Goal: Information Seeking & Learning: Check status

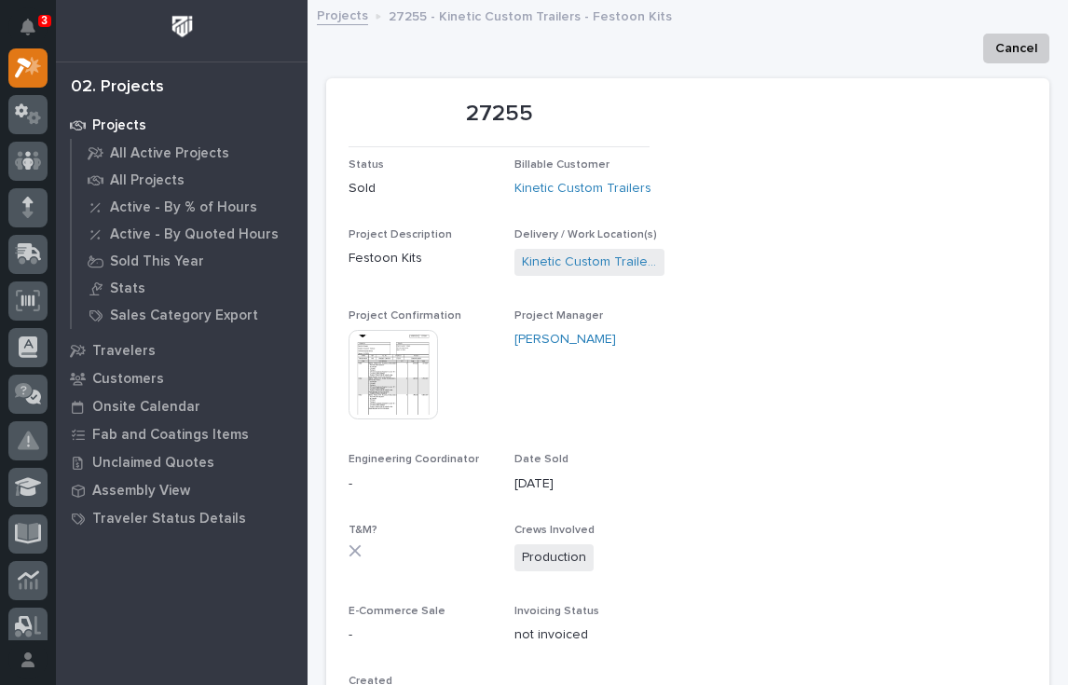
click at [383, 405] on img at bounding box center [392, 374] width 89 height 89
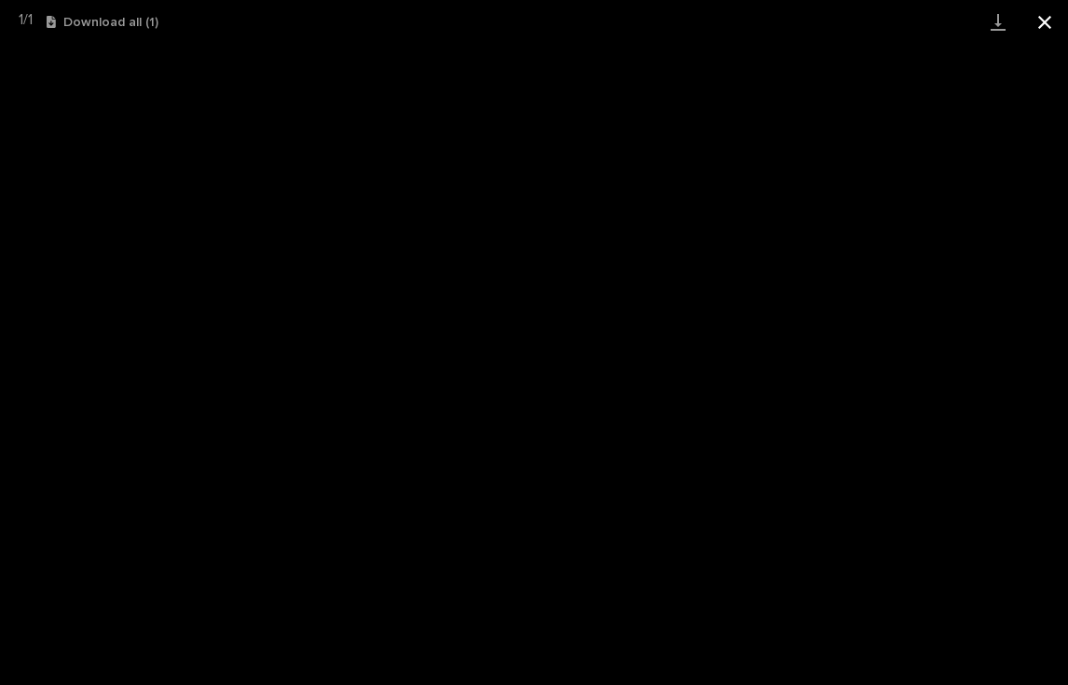
click at [1043, 21] on button "Close gallery" at bounding box center [1044, 22] width 47 height 44
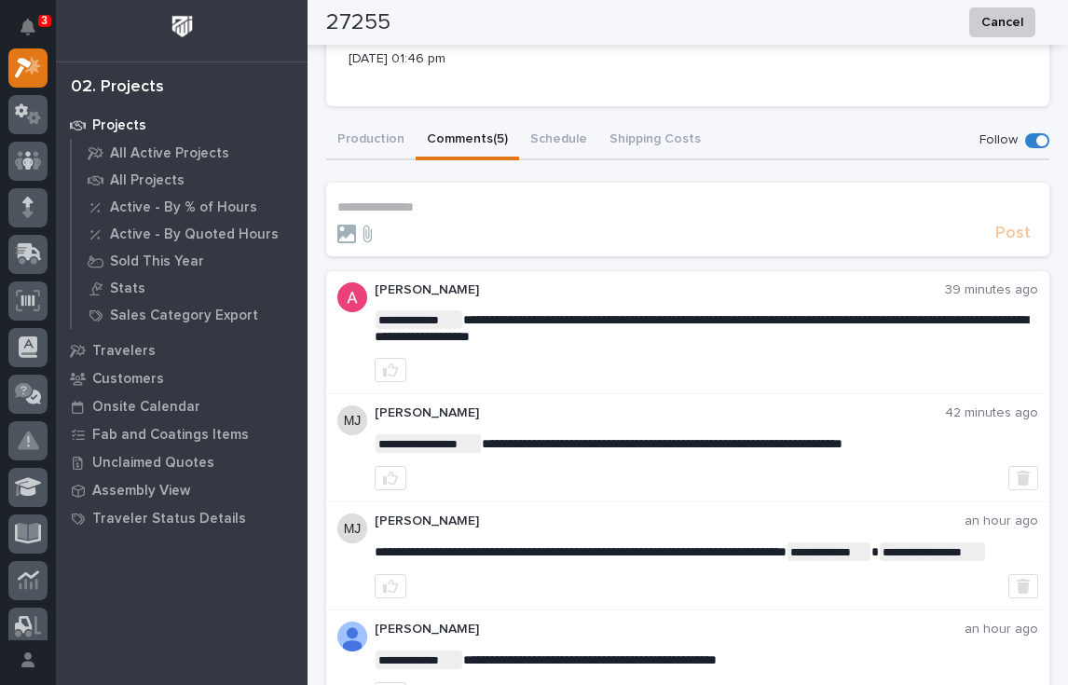
scroll to position [604, 0]
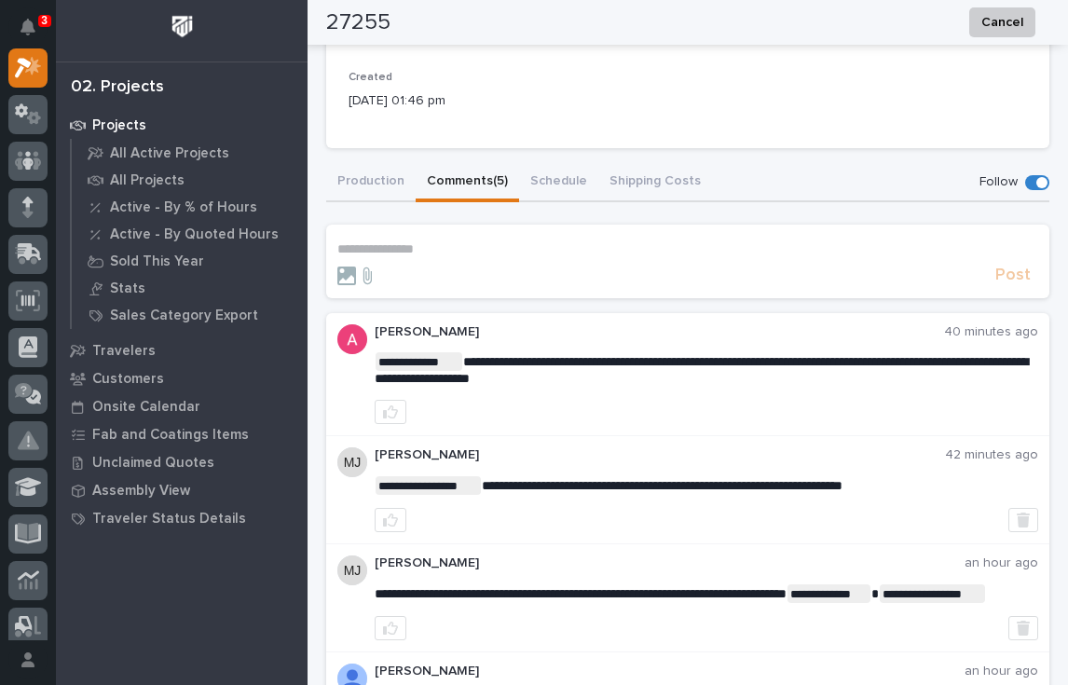
click at [481, 236] on section "**********" at bounding box center [687, 261] width 723 height 73
click at [416, 252] on p "**********" at bounding box center [687, 249] width 701 height 16
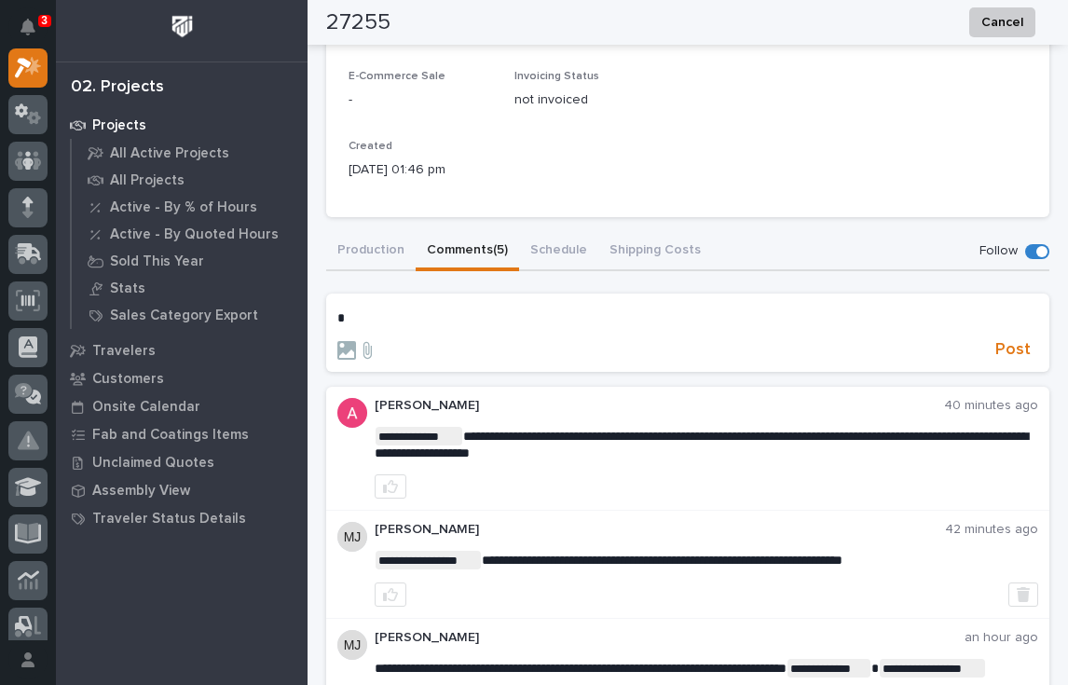
scroll to position [516, 0]
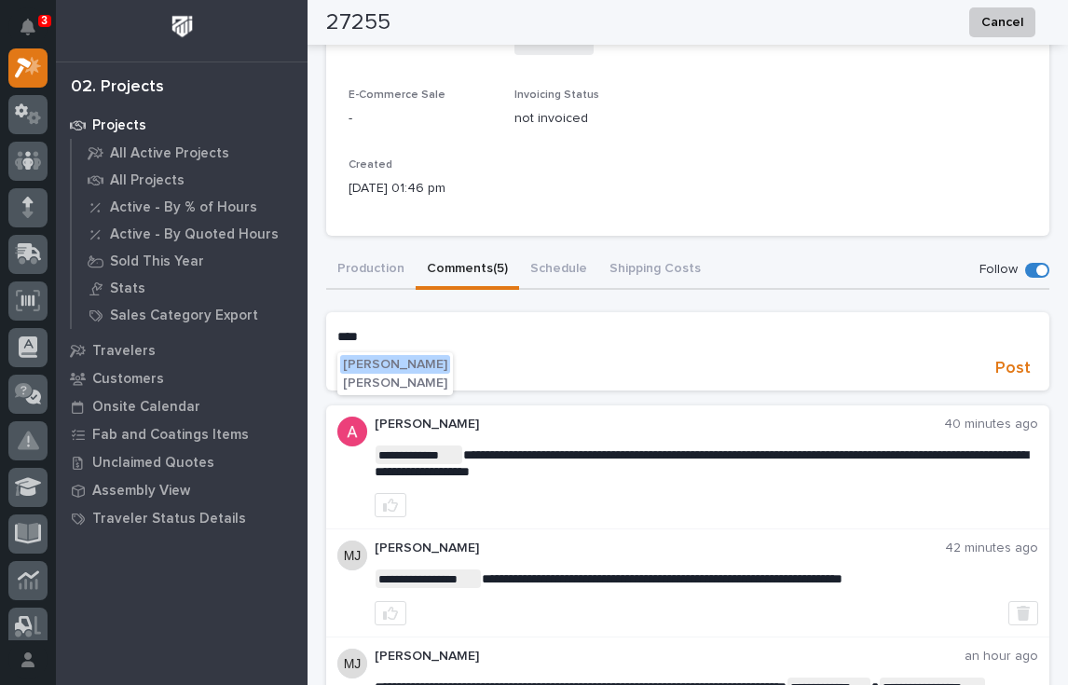
click at [399, 381] on span "[PERSON_NAME]" at bounding box center [395, 382] width 104 height 13
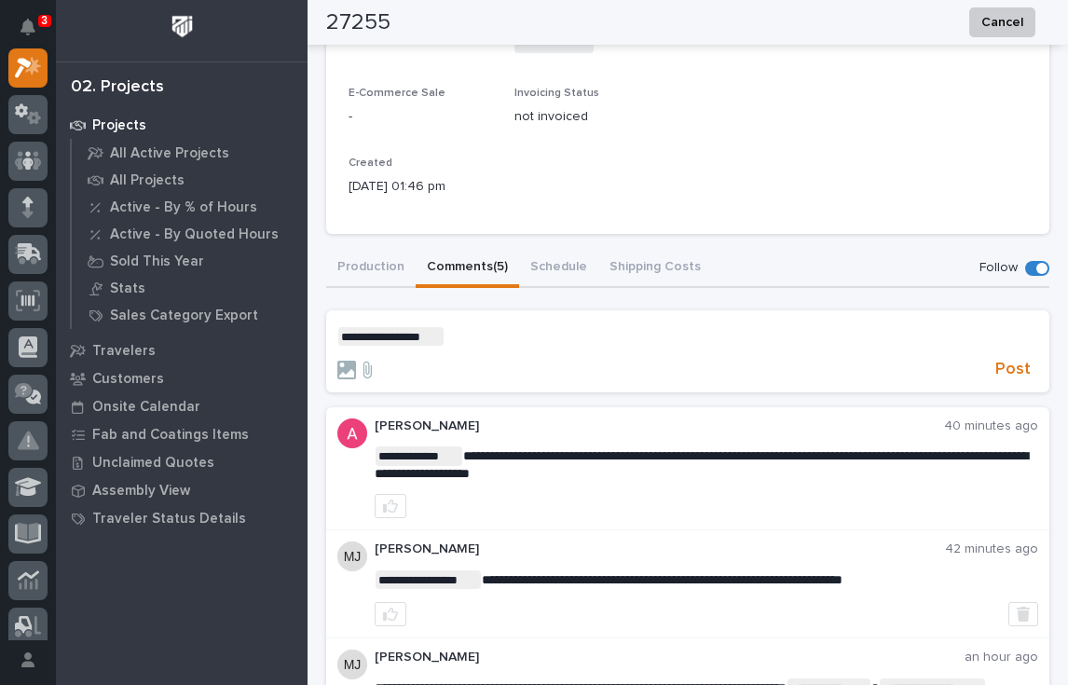
click at [451, 330] on p "**********" at bounding box center [687, 336] width 701 height 19
click at [503, 364] on span "[PERSON_NAME]" at bounding box center [502, 363] width 104 height 13
click at [565, 338] on p "**********" at bounding box center [687, 336] width 701 height 19
click at [805, 335] on span "**********" at bounding box center [678, 336] width 253 height 13
click at [883, 333] on p "**********" at bounding box center [687, 336] width 701 height 19
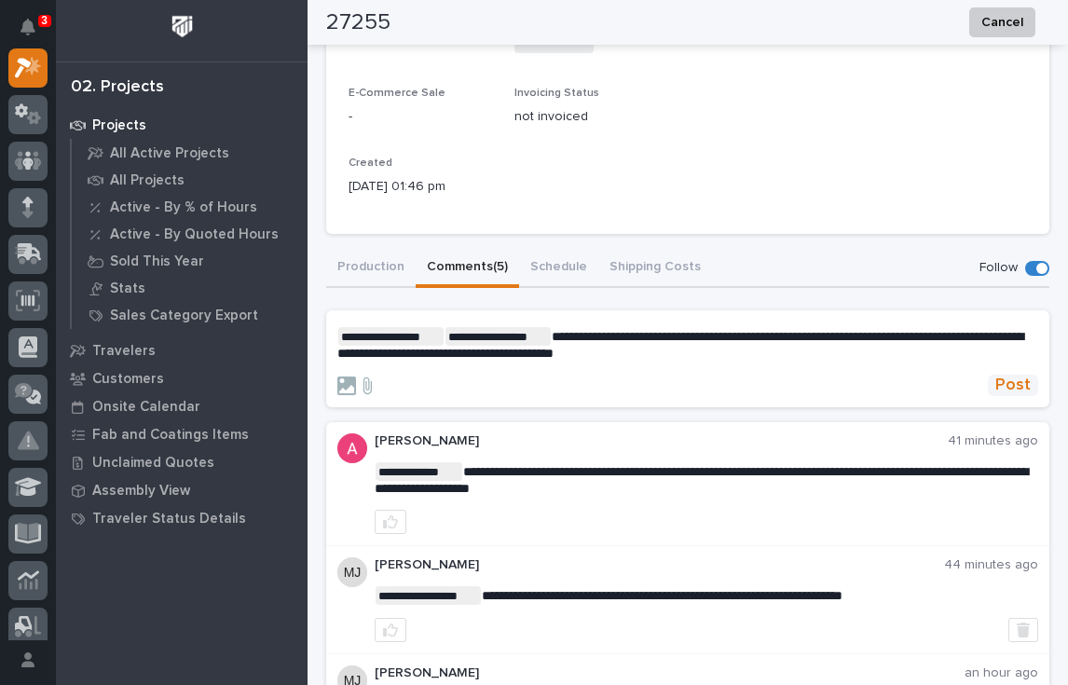
click at [1008, 386] on span "Post" at bounding box center [1012, 385] width 35 height 21
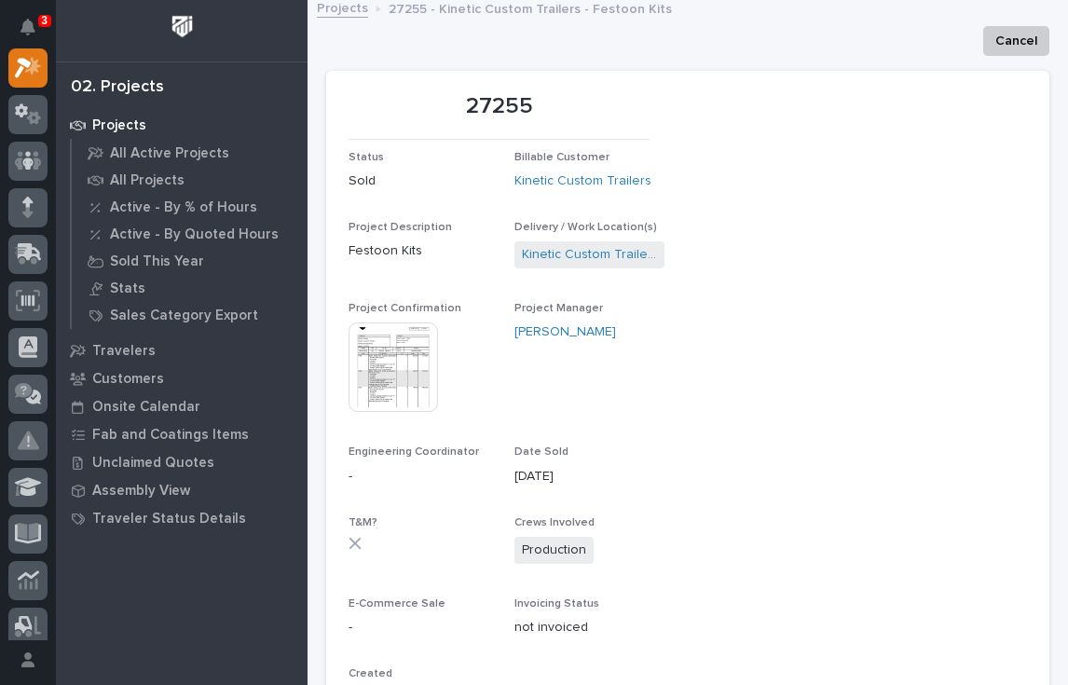
scroll to position [0, 0]
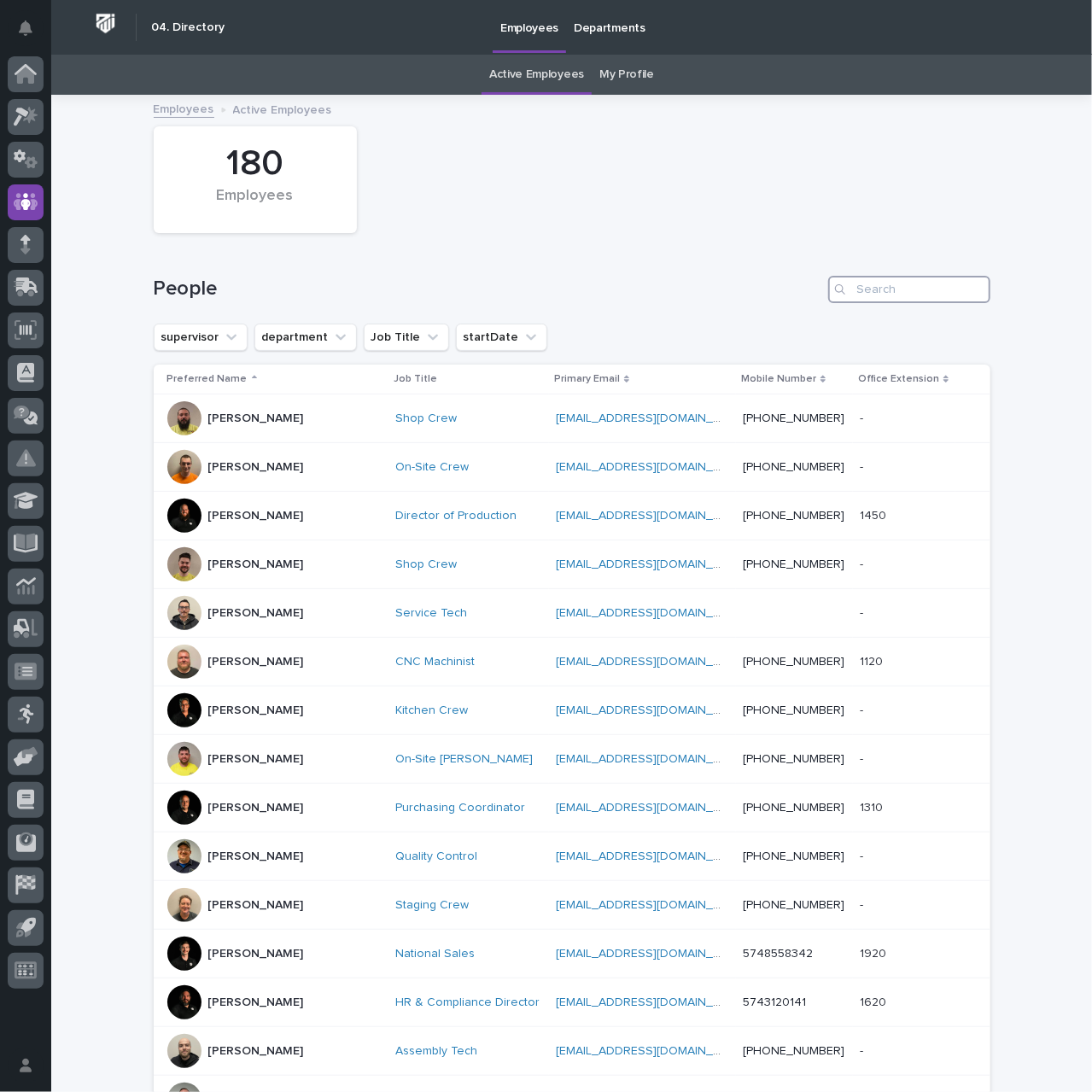
click at [880, 294] on input "Search" at bounding box center [909, 289] width 162 height 27
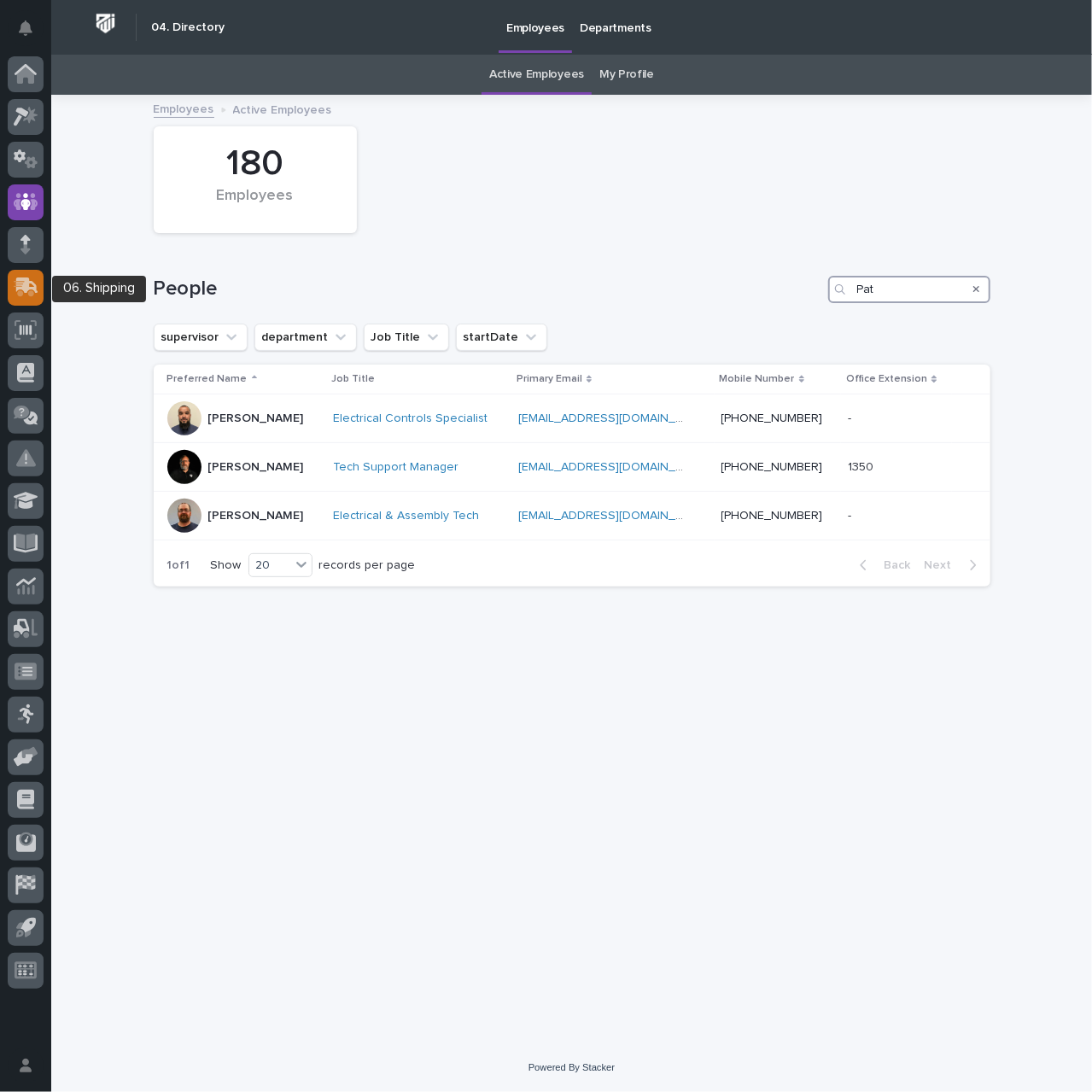
type input "Pat"
click at [19, 281] on icon at bounding box center [24, 289] width 20 height 16
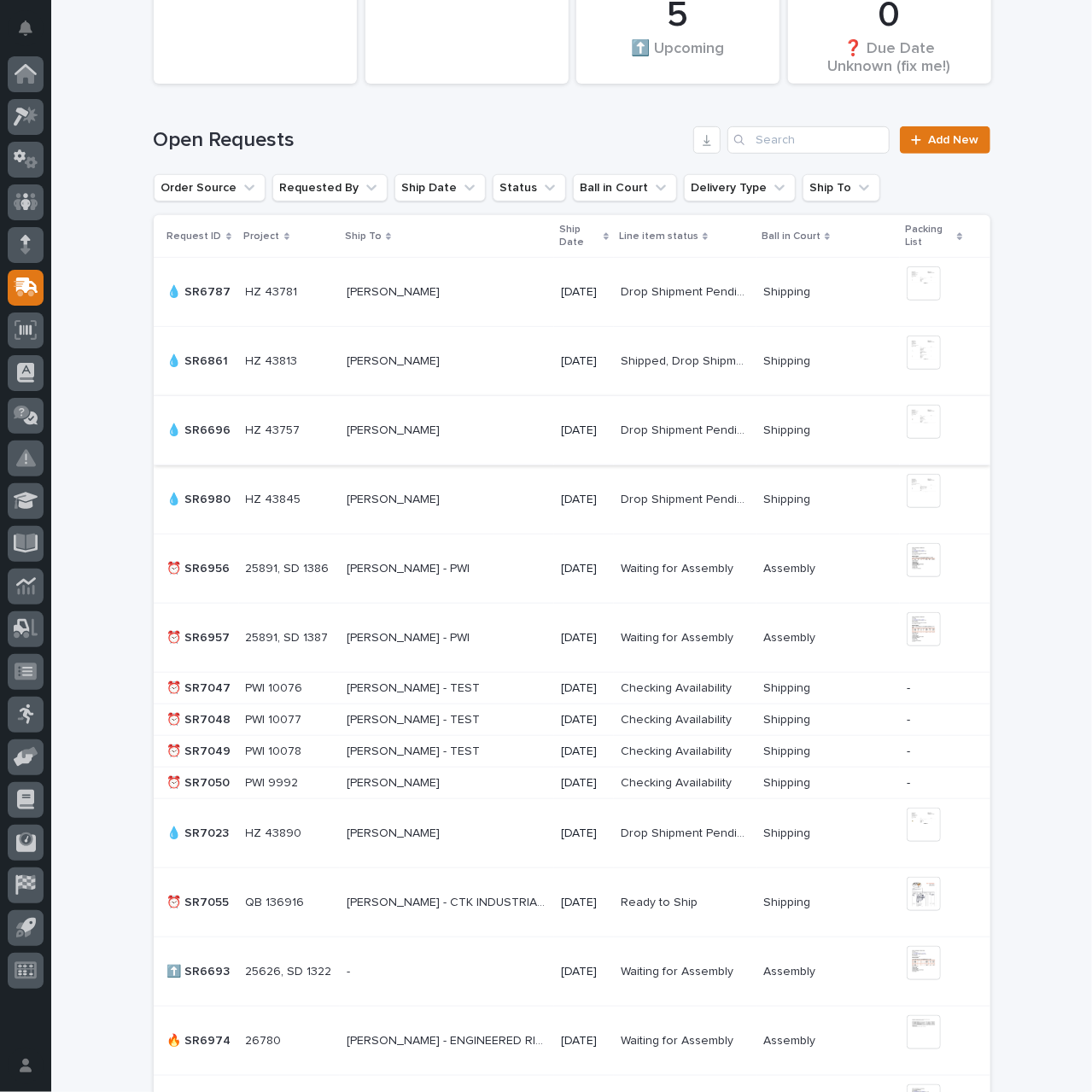
scroll to position [682, 0]
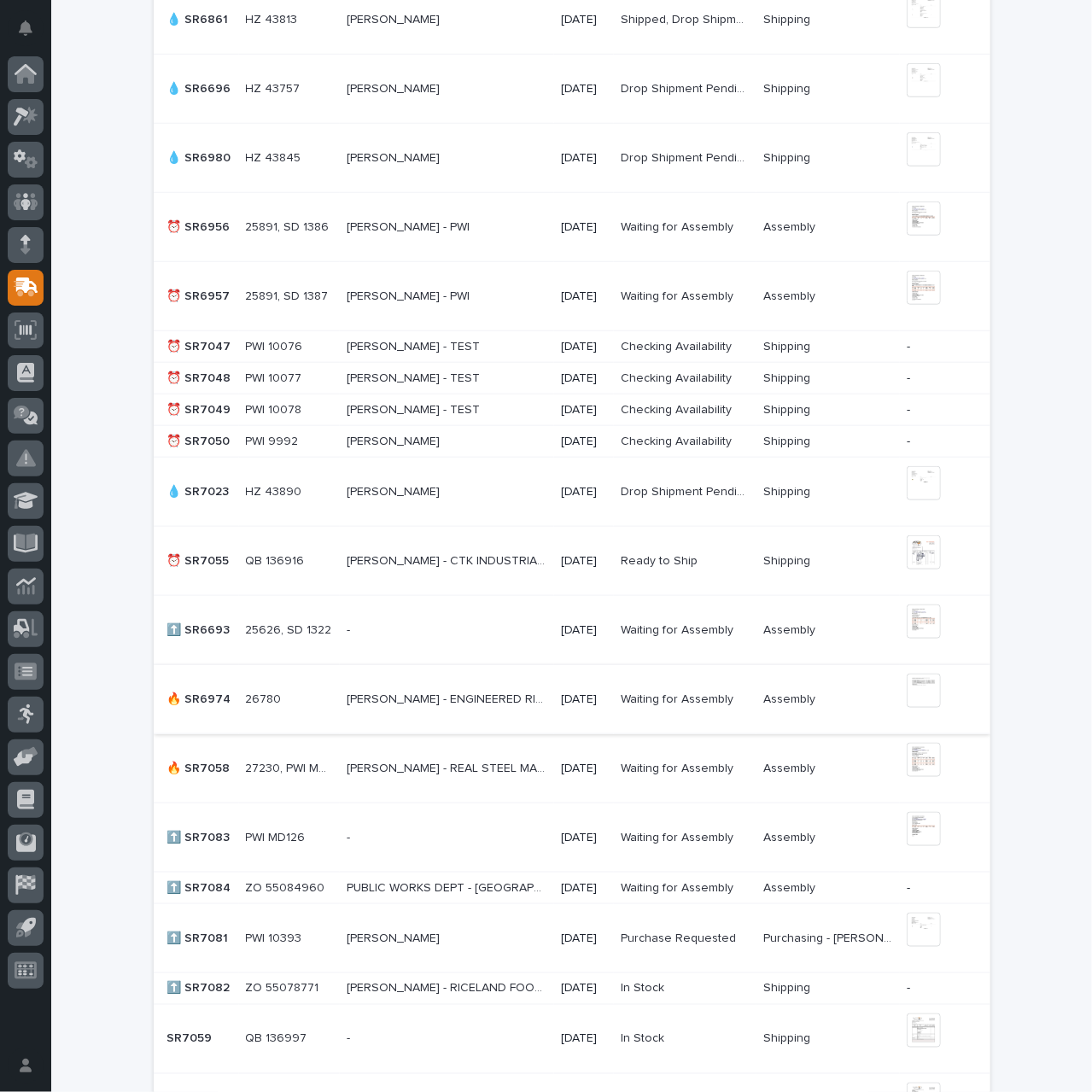
click at [916, 695] on img at bounding box center [923, 690] width 34 height 34
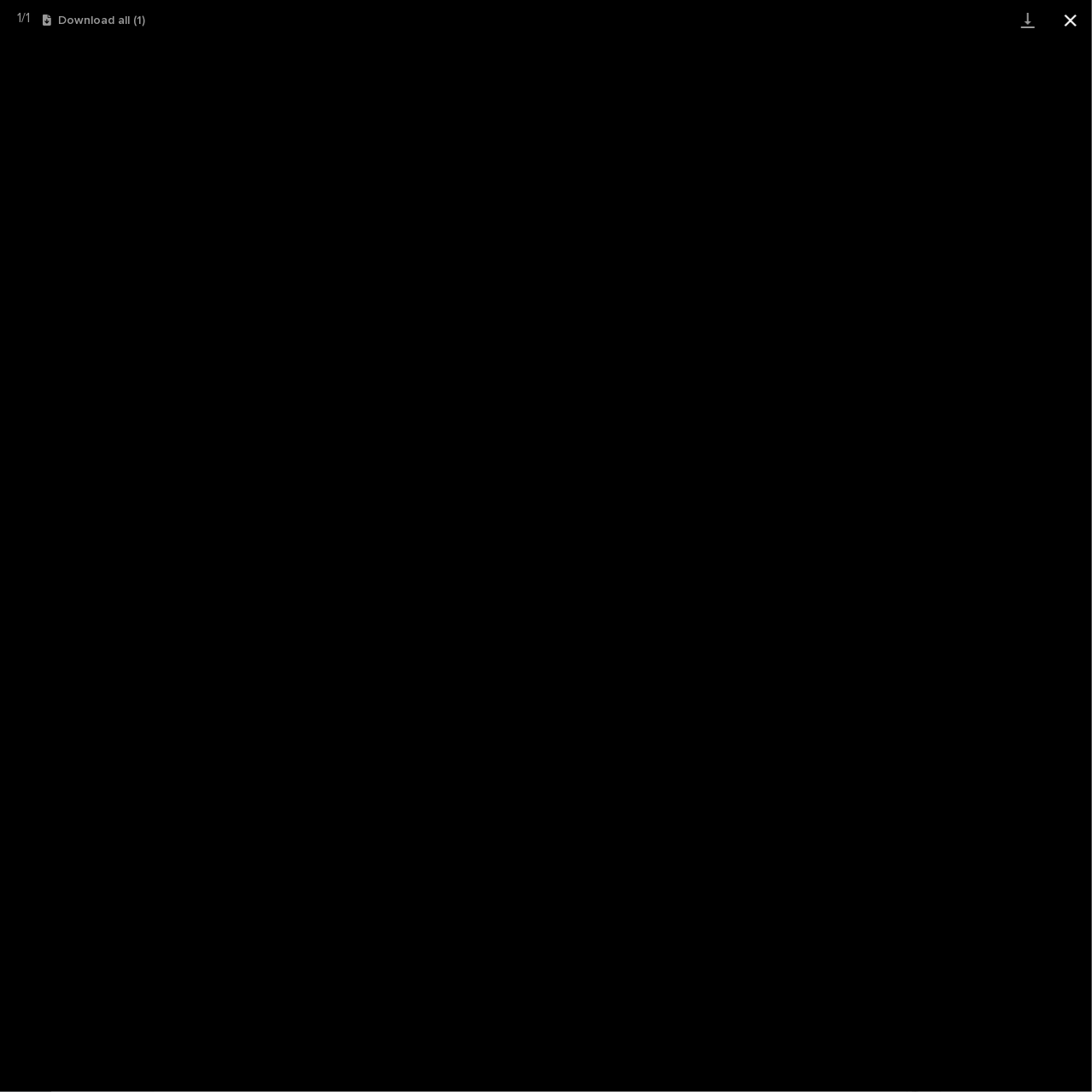
click at [1067, 23] on button "Close gallery" at bounding box center [1070, 20] width 43 height 40
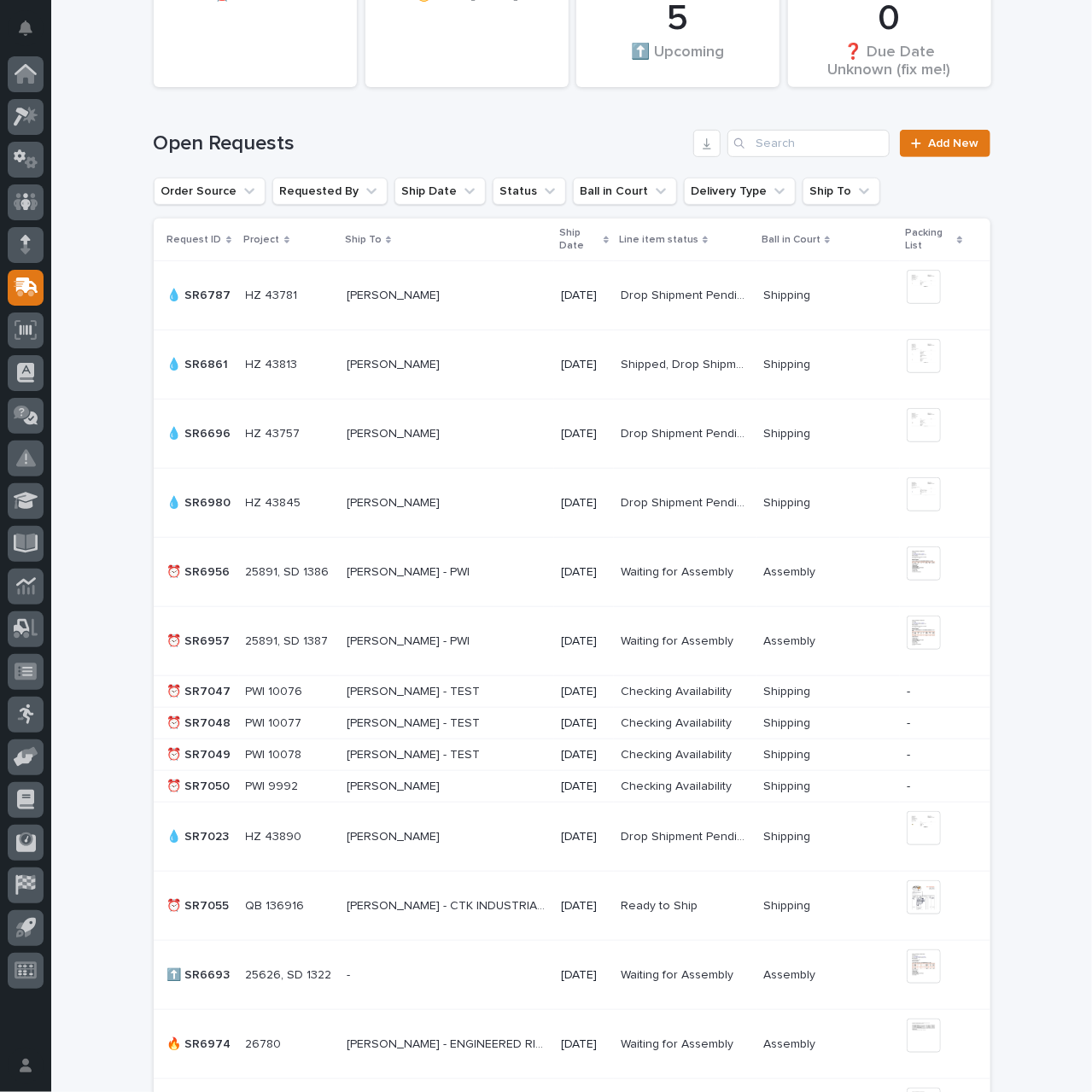
scroll to position [0, 0]
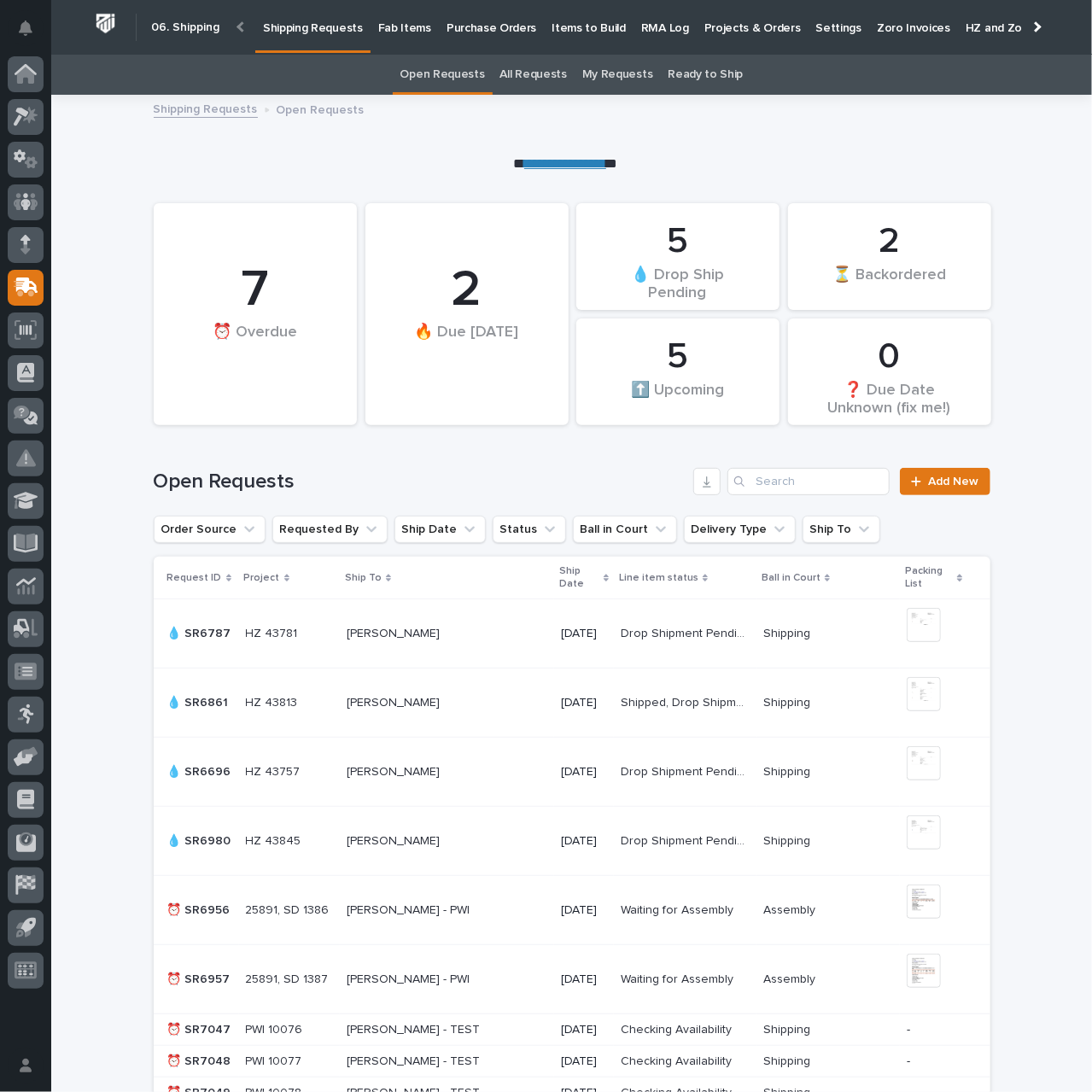
click at [490, 27] on p "Purchase Orders" at bounding box center [491, 17] width 90 height 36
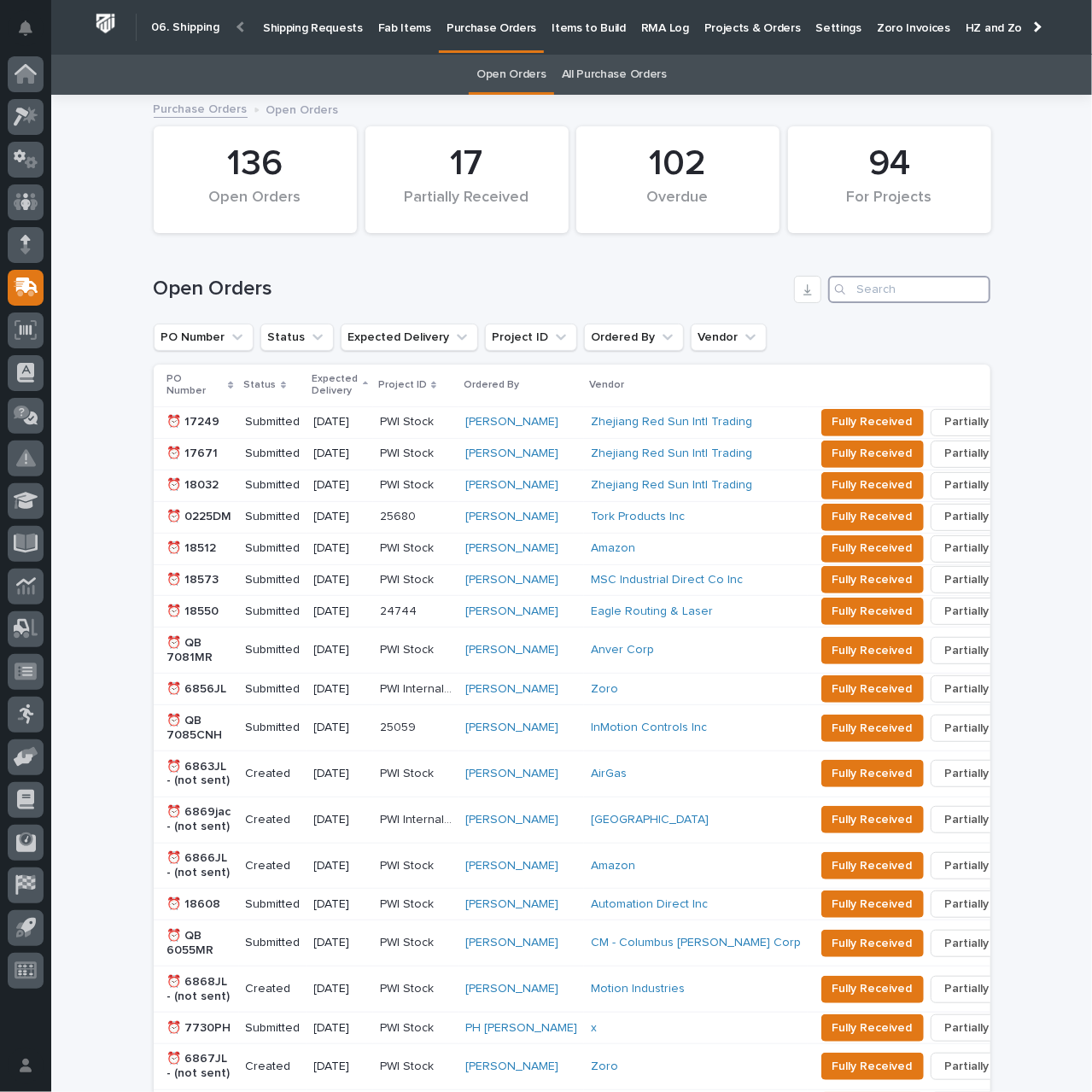
click at [922, 290] on input "Search" at bounding box center [909, 289] width 162 height 27
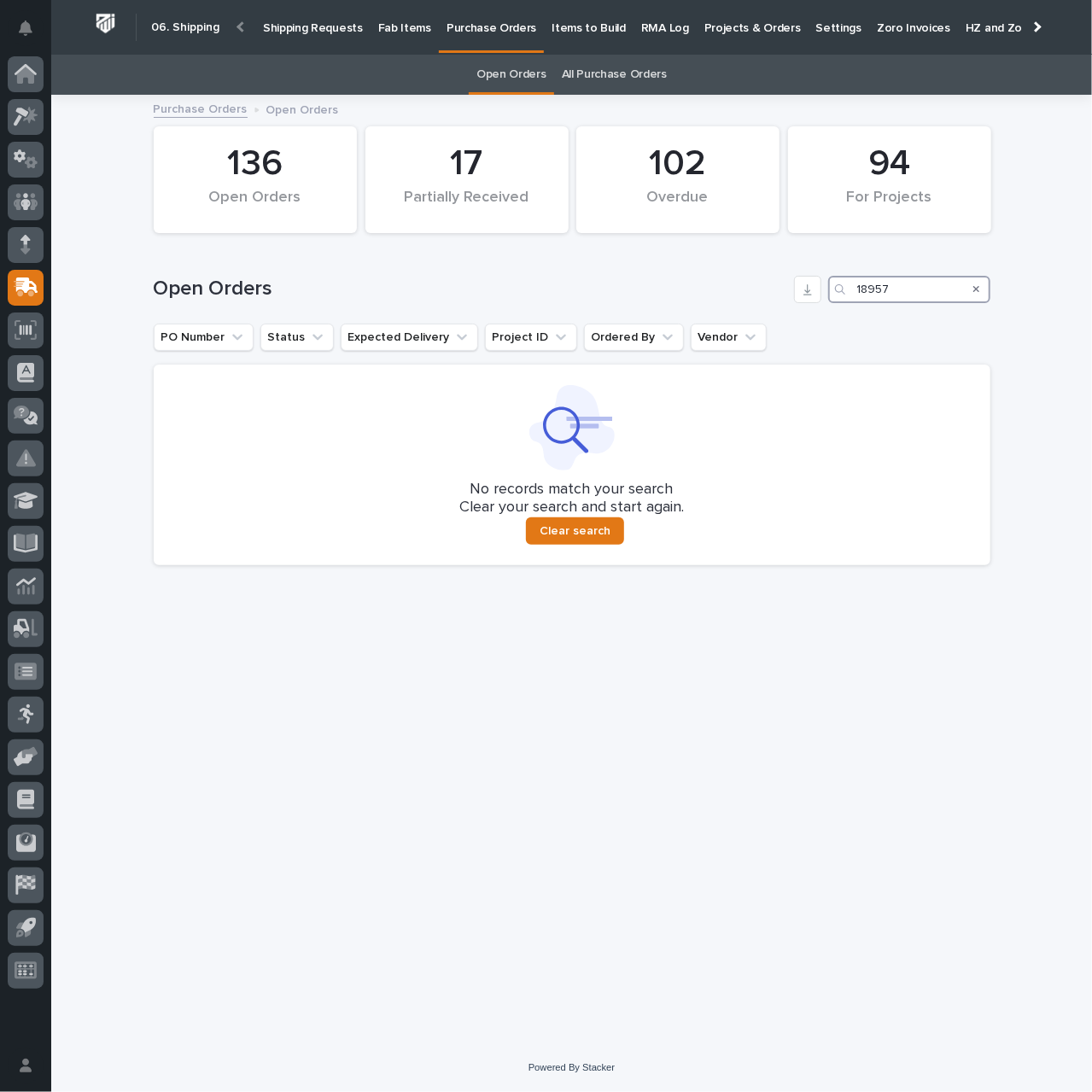
type input "18957"
click at [312, 38] on link "Shipping Requests" at bounding box center [313, 27] width 115 height 53
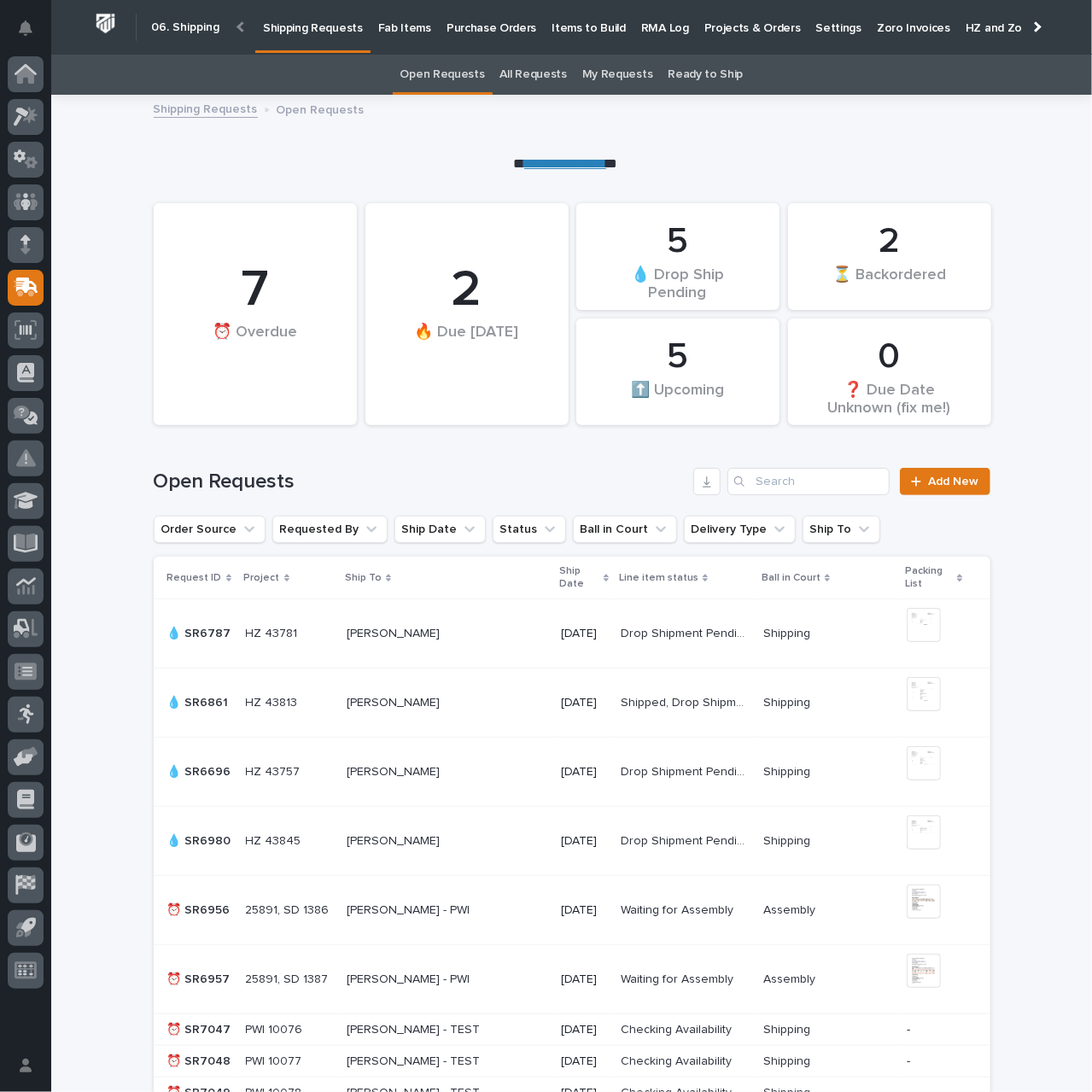
click at [480, 31] on p "Purchase Orders" at bounding box center [491, 17] width 90 height 36
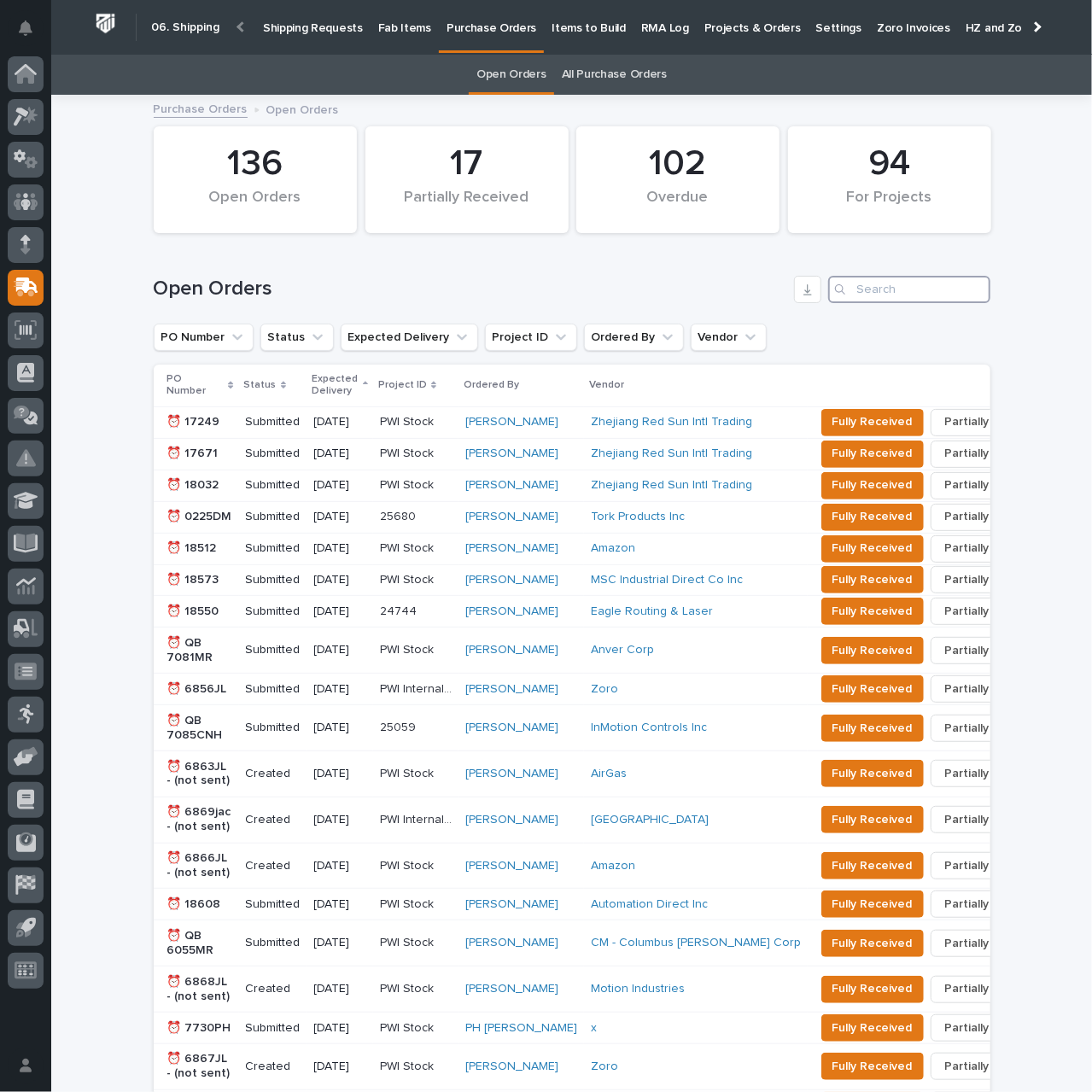
click at [921, 294] on input "Search" at bounding box center [909, 289] width 162 height 27
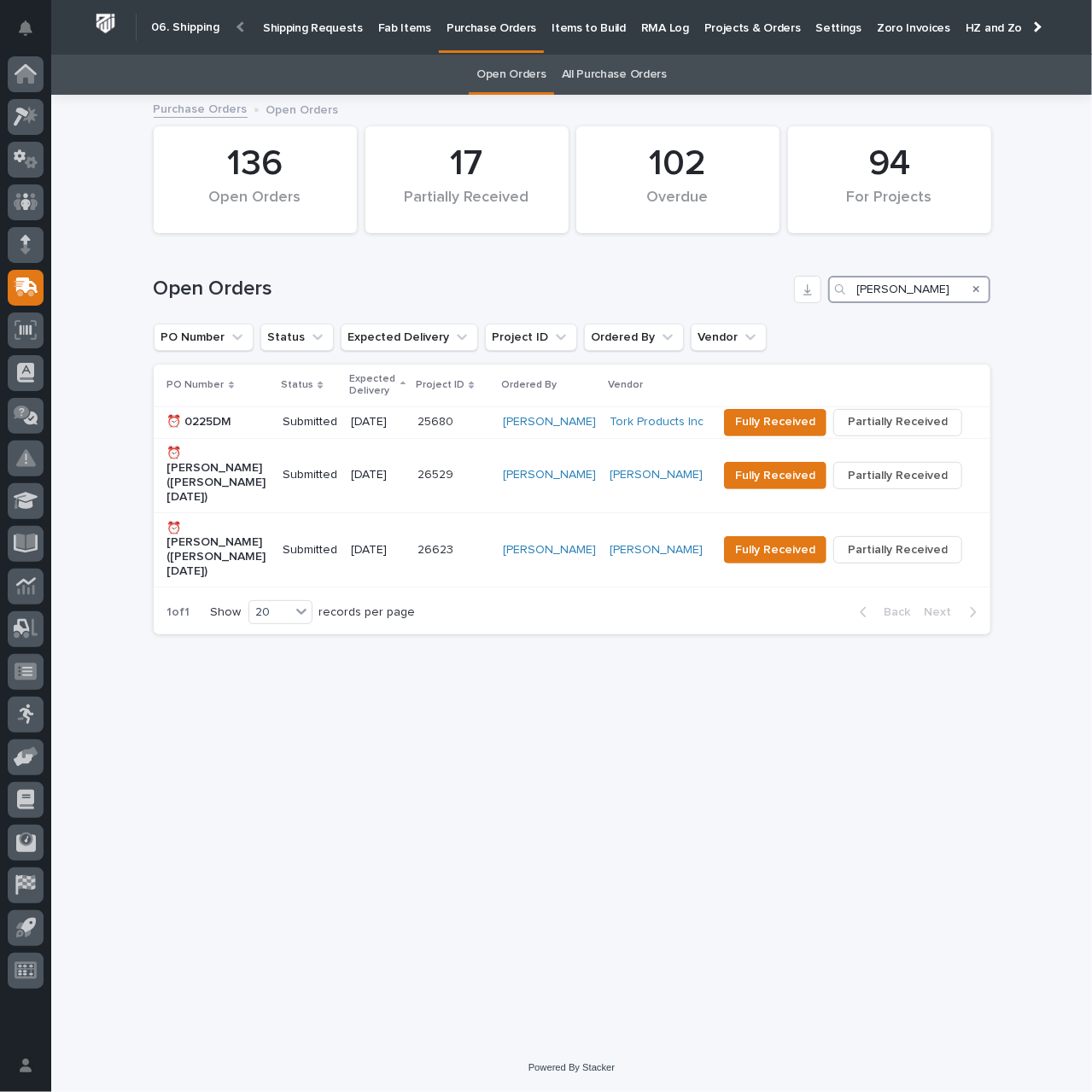
type input "Darren"
click at [281, 30] on p "Shipping Requests" at bounding box center [312, 17] width 100 height 36
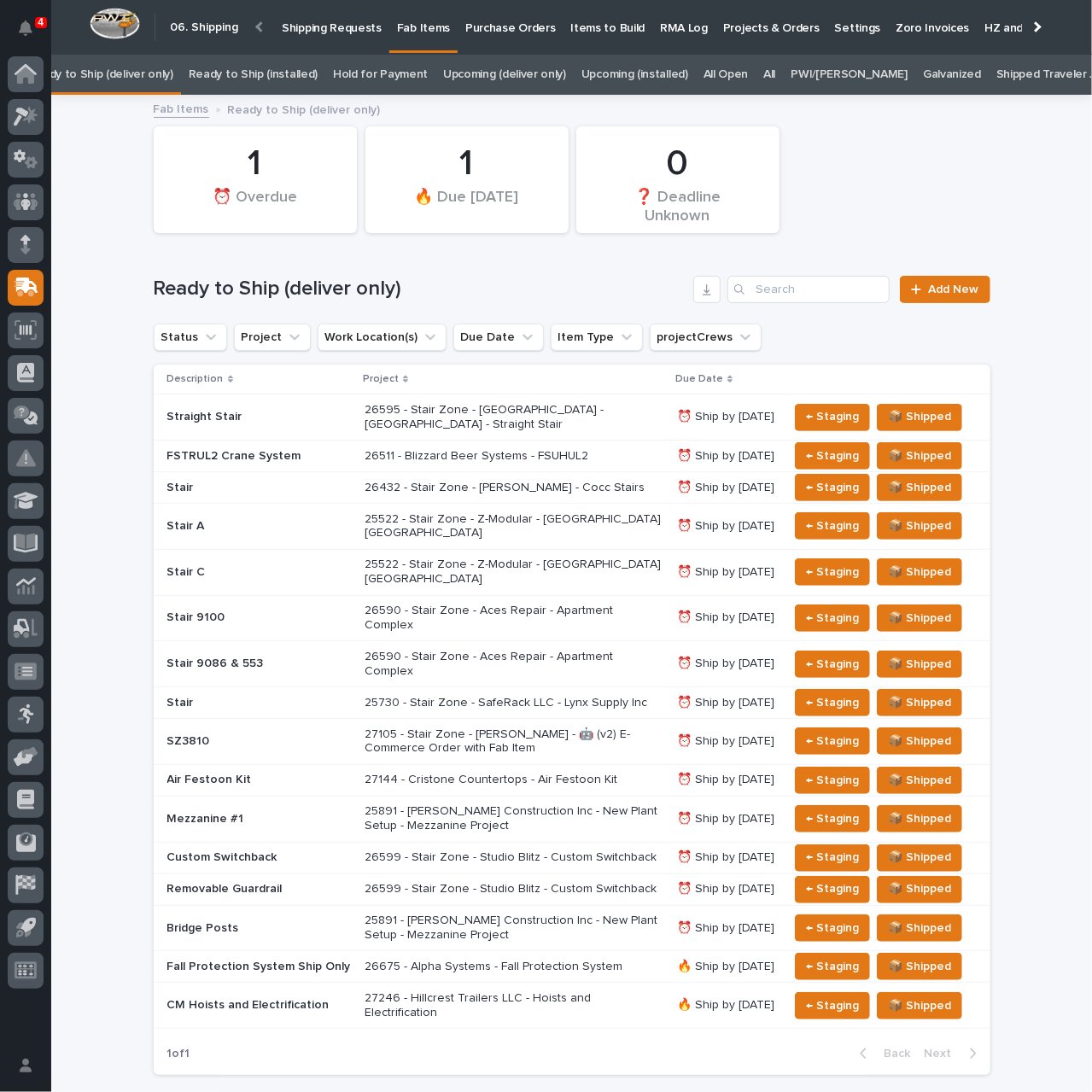
click at [116, 29] on img at bounding box center [115, 23] width 50 height 31
click at [31, 77] on icon at bounding box center [26, 75] width 17 height 17
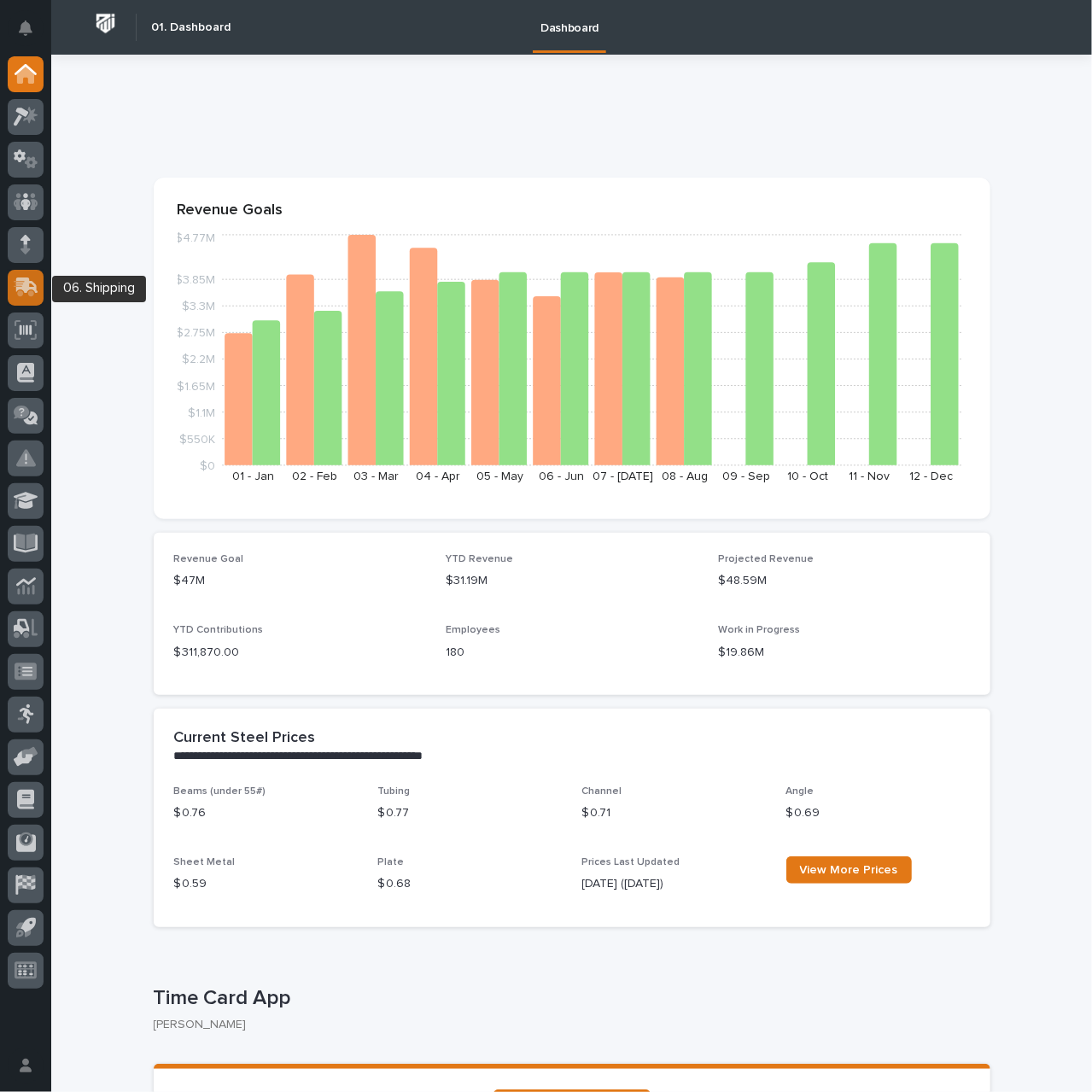
click at [31, 287] on icon at bounding box center [27, 286] width 22 height 16
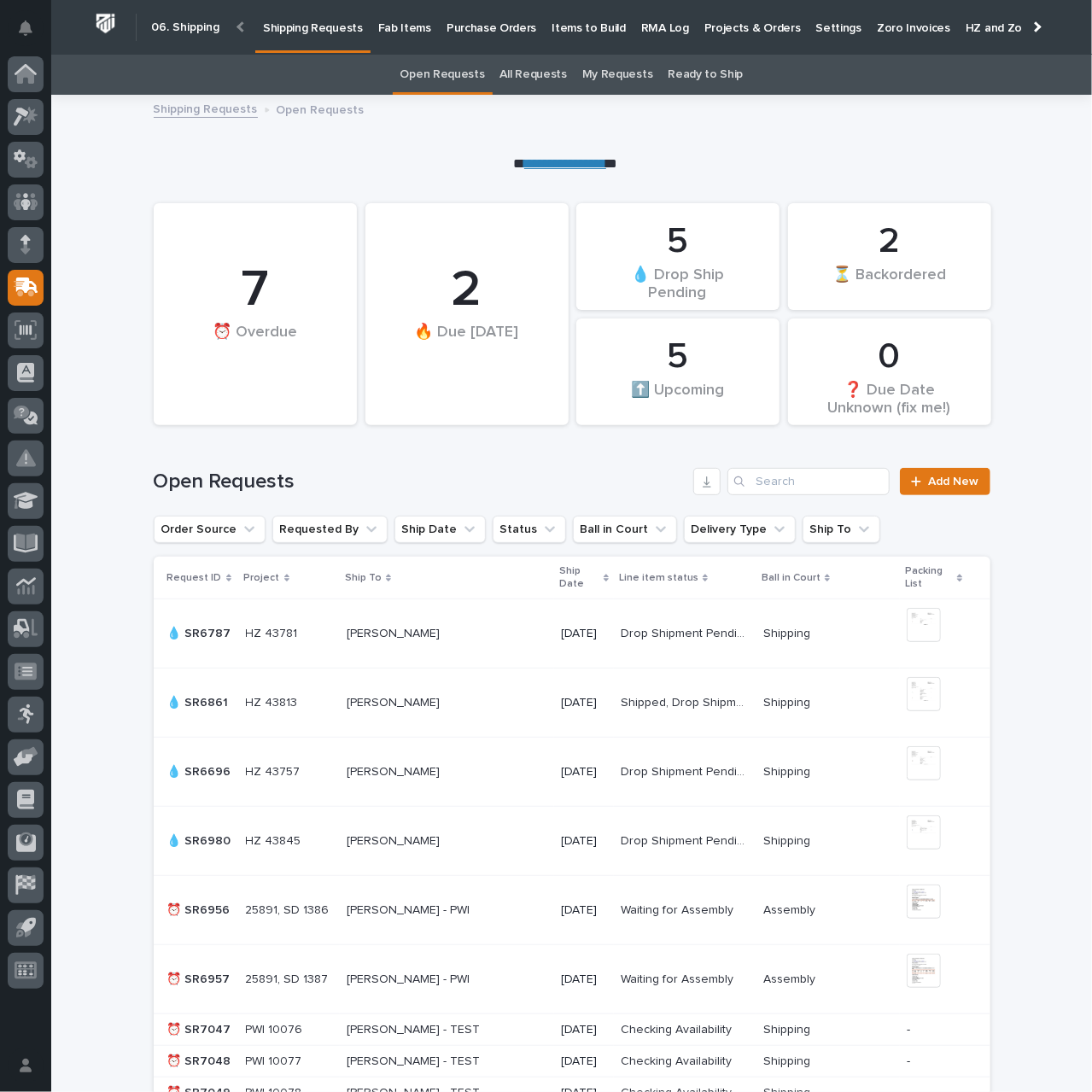
click at [409, 28] on p "Fab Items" at bounding box center [405, 17] width 53 height 36
